Goal: Find specific page/section: Find specific page/section

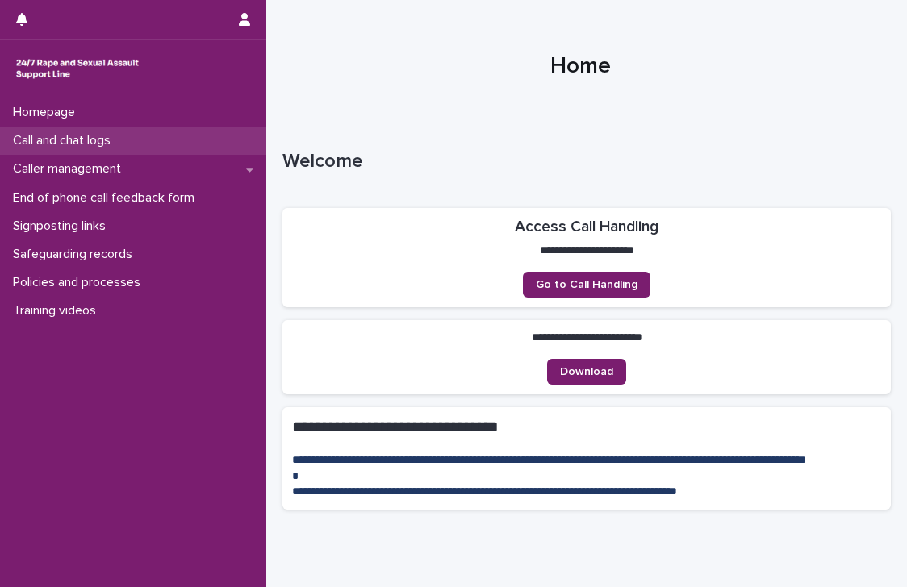
click at [154, 138] on div "Call and chat logs" at bounding box center [133, 141] width 266 height 28
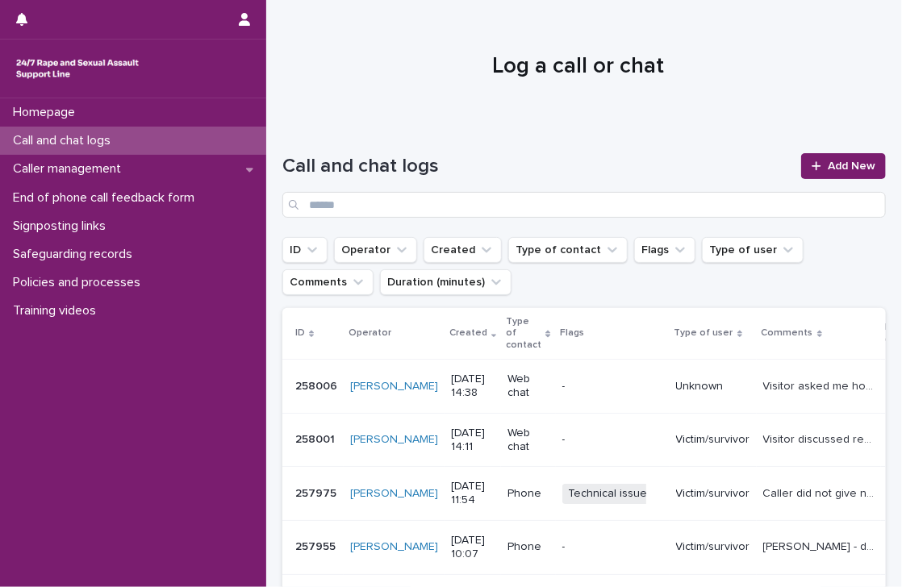
click at [88, 135] on p "Call and chat logs" at bounding box center [64, 140] width 117 height 15
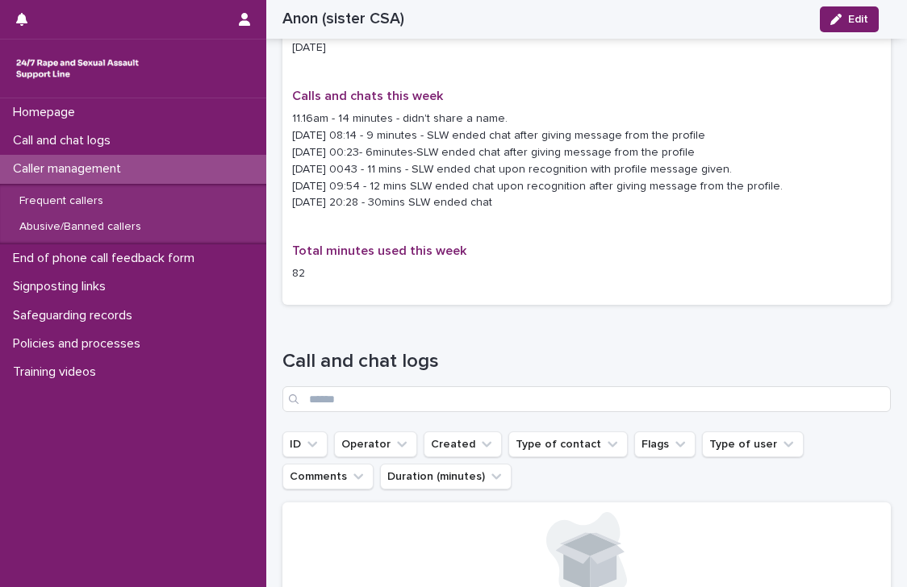
scroll to position [1375, 0]
